Goal: Navigation & Orientation: Understand site structure

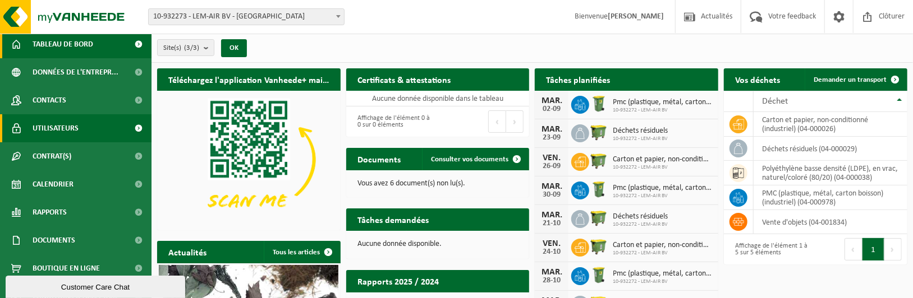
scroll to position [43, 0]
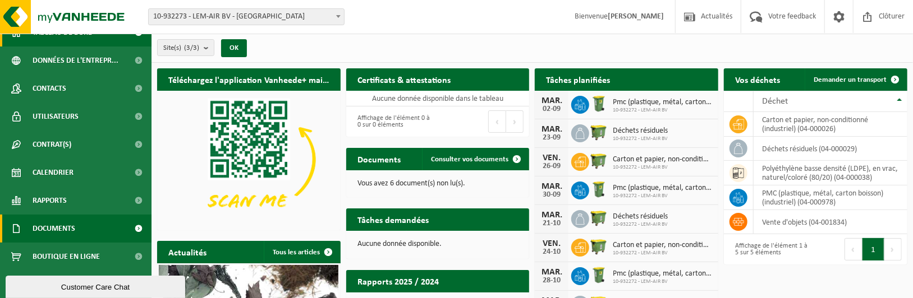
click at [88, 228] on link "Documents" at bounding box center [75, 229] width 151 height 28
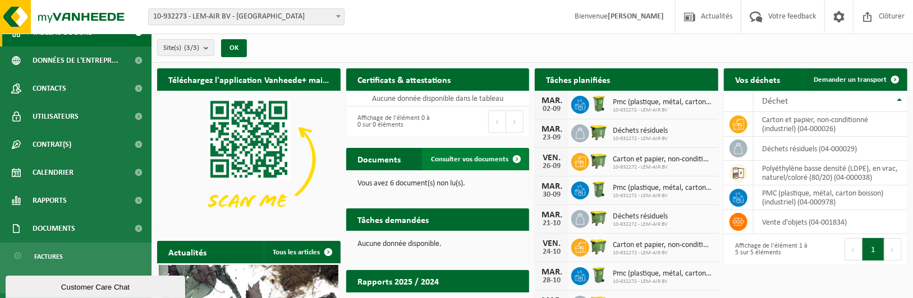
click at [499, 157] on span "Consulter vos documents" at bounding box center [469, 159] width 77 height 7
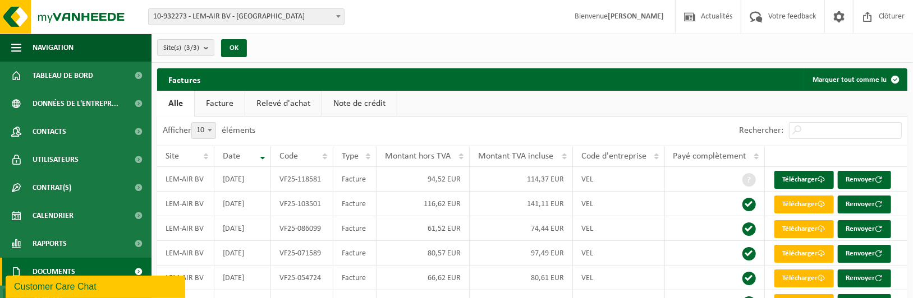
click at [212, 105] on link "Facture" at bounding box center [220, 104] width 50 height 26
click at [264, 102] on link "Relevé d'achat" at bounding box center [284, 104] width 76 height 26
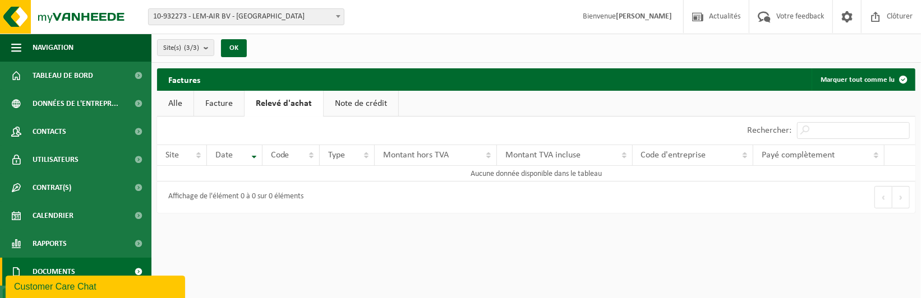
click at [350, 103] on link "Note de crédit" at bounding box center [361, 104] width 75 height 26
click at [171, 98] on link "Alle" at bounding box center [175, 104] width 36 height 26
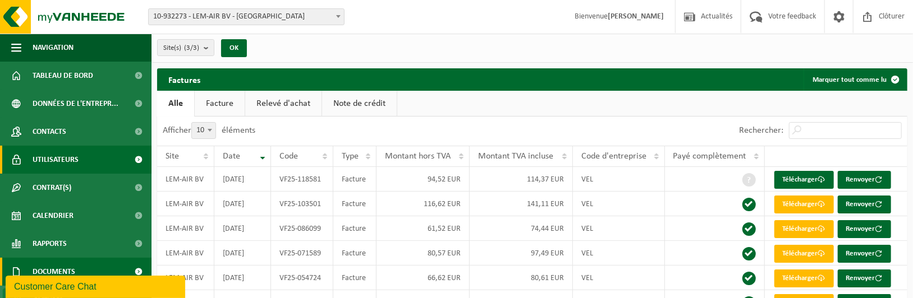
click at [90, 153] on link "Utilisateurs" at bounding box center [75, 160] width 151 height 28
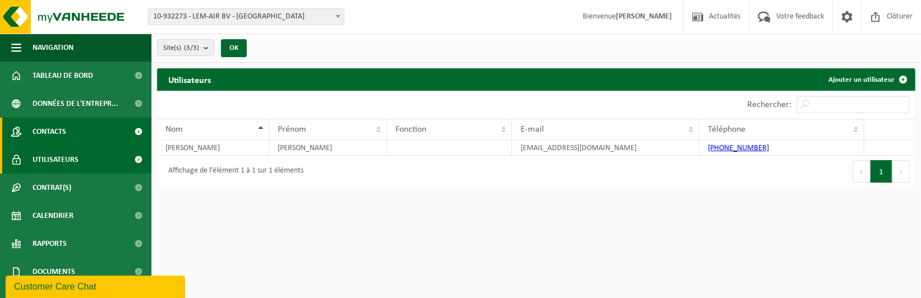
click at [113, 128] on link "Contacts" at bounding box center [75, 132] width 151 height 28
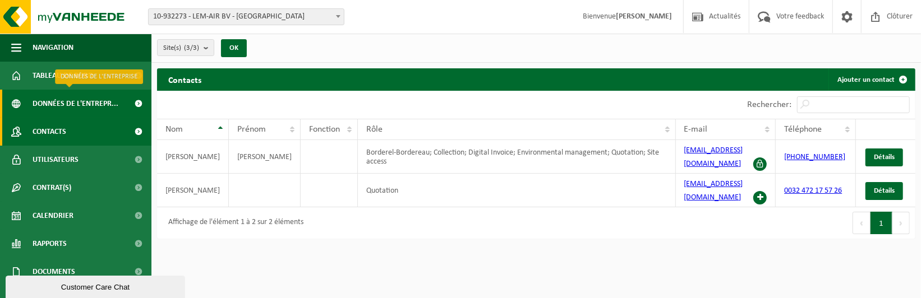
click at [93, 103] on span "Données de l'entrepr..." at bounding box center [76, 104] width 86 height 28
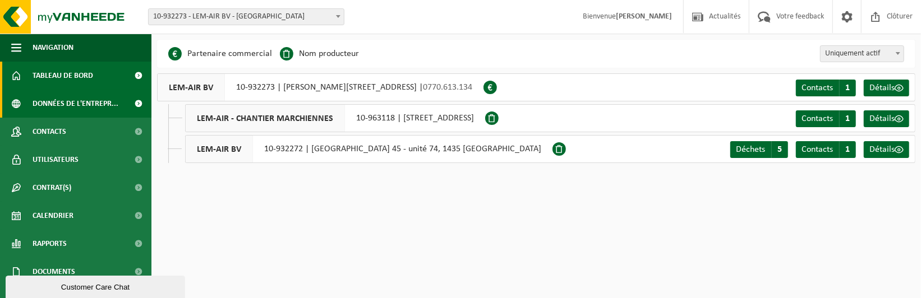
click at [105, 79] on link "Tableau de bord" at bounding box center [75, 76] width 151 height 28
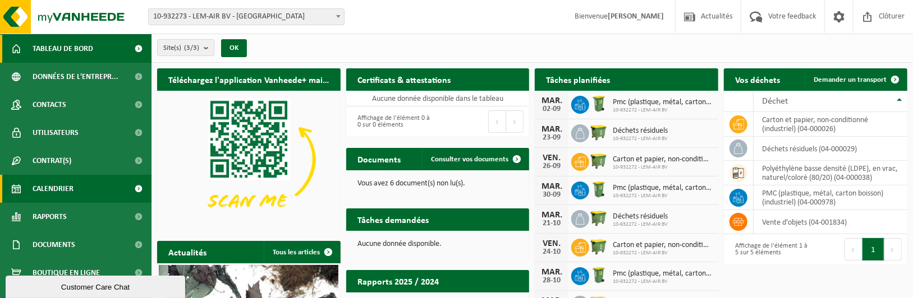
scroll to position [43, 0]
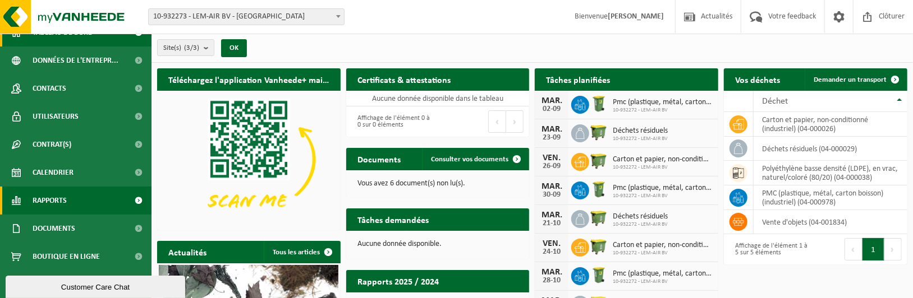
click at [65, 200] on span "Rapports" at bounding box center [50, 201] width 34 height 28
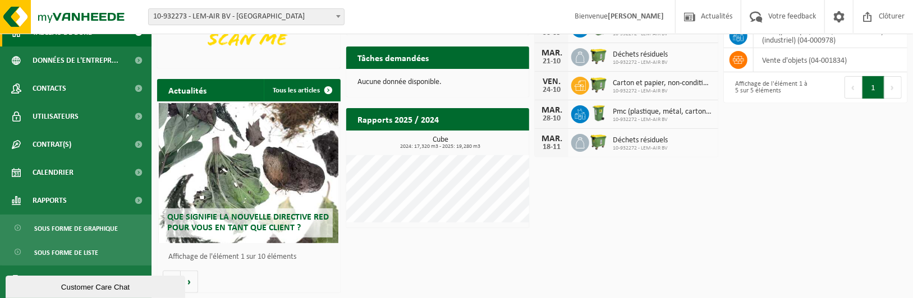
scroll to position [0, 0]
